Goal: Navigation & Orientation: Find specific page/section

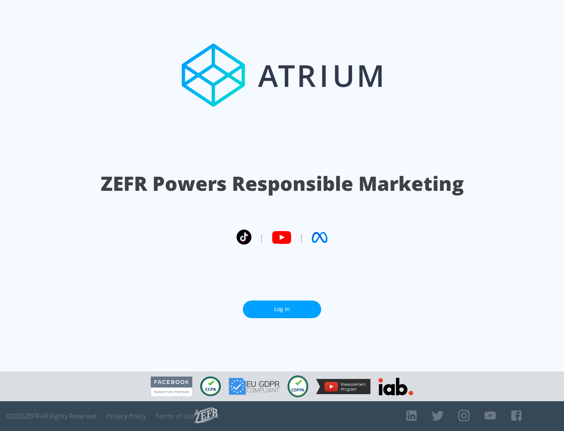
click at [282, 306] on link "Log In" at bounding box center [282, 310] width 78 height 18
